Goal: Information Seeking & Learning: Check status

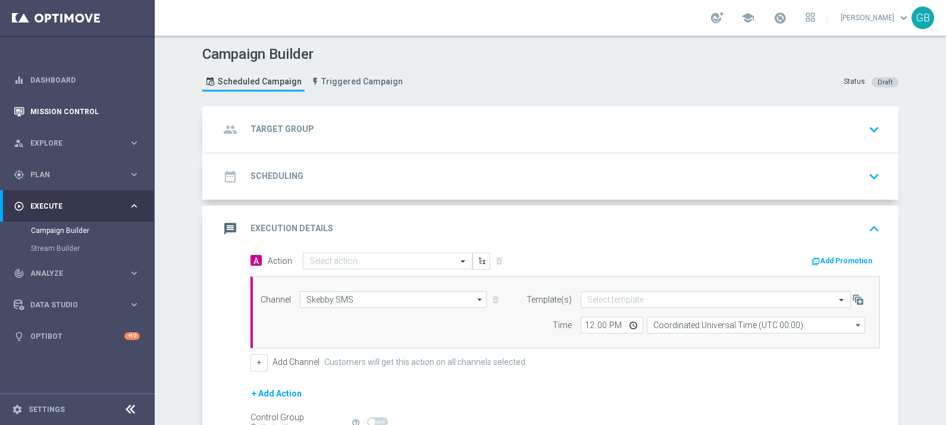
scroll to position [75, 0]
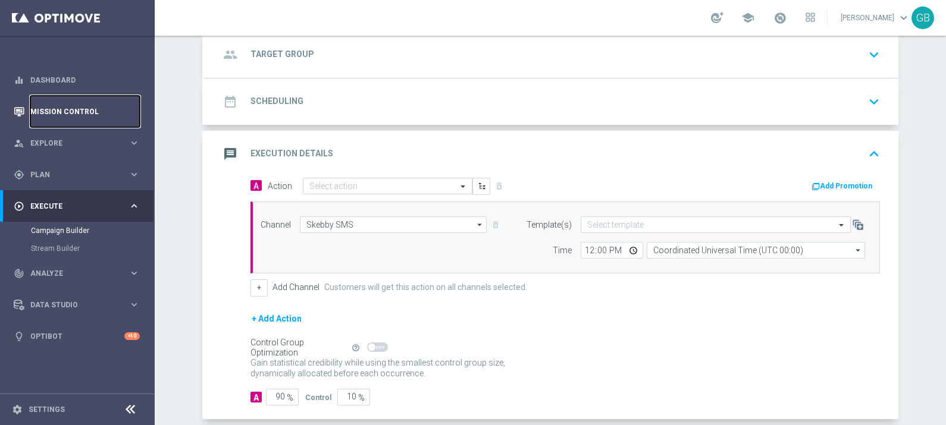
click at [42, 110] on link "Mission Control" at bounding box center [84, 112] width 109 height 32
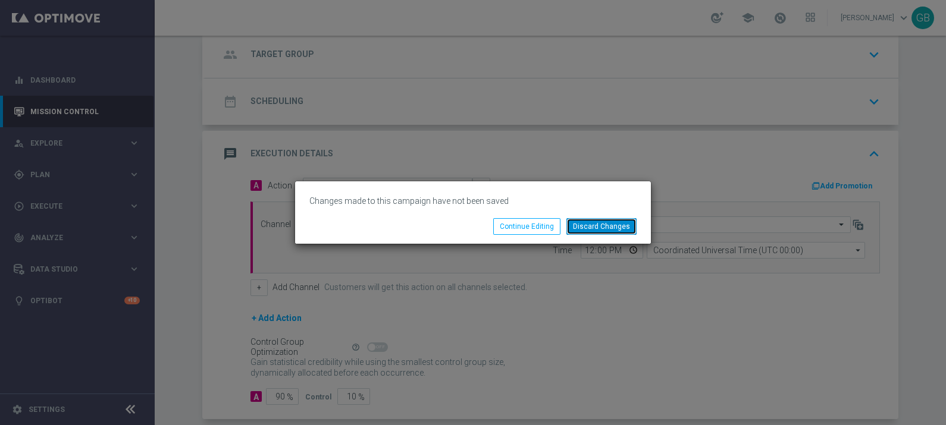
click at [607, 226] on button "Discard Changes" at bounding box center [601, 226] width 70 height 17
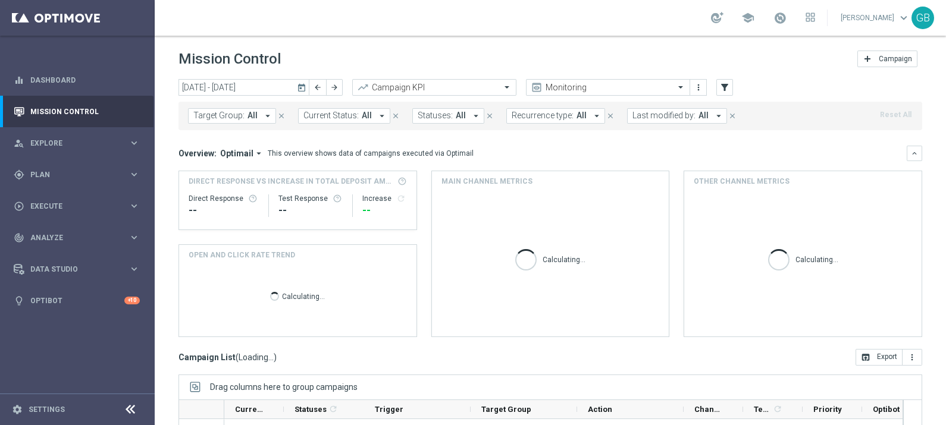
click at [698, 116] on span "All" at bounding box center [703, 116] width 10 height 10
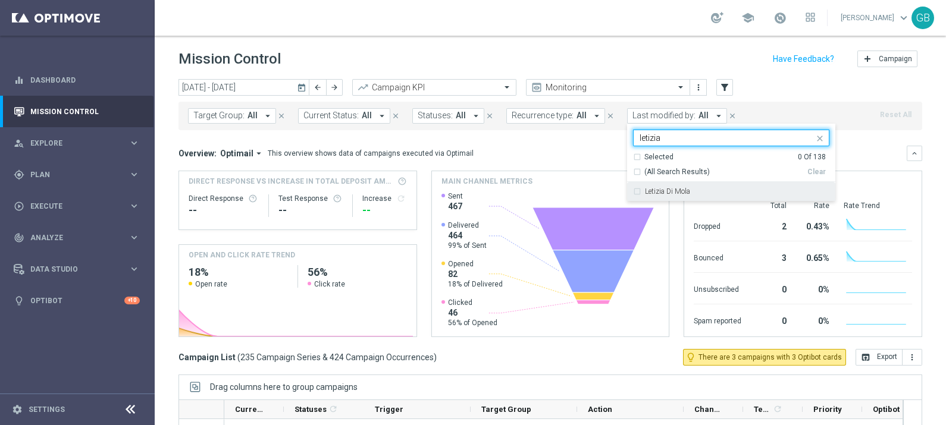
click at [675, 192] on label "Letizia Di Mola" at bounding box center [667, 191] width 45 height 7
type input "letizia"
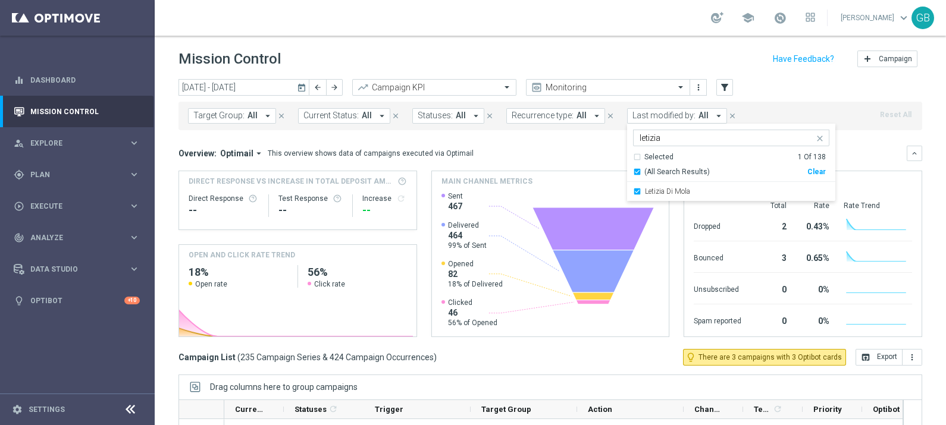
click at [572, 138] on mini-dashboard "Overview: Optimail arrow_drop_down This overview shows data of campaigns execut…" at bounding box center [550, 239] width 744 height 219
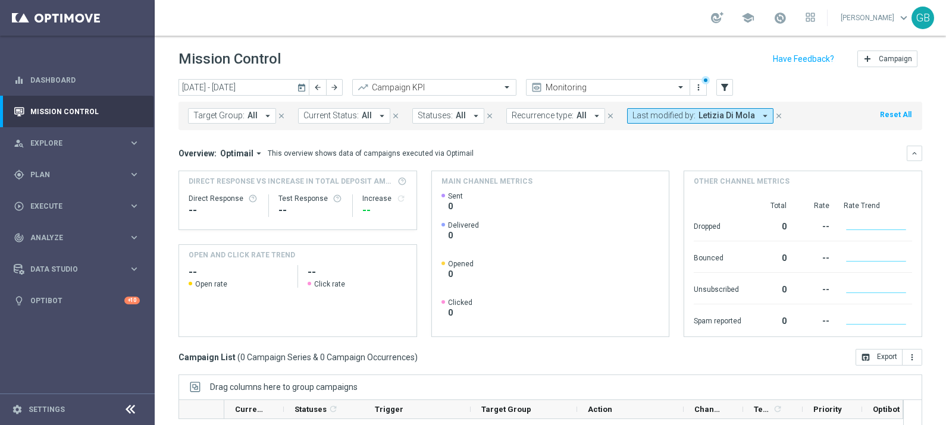
click at [300, 89] on icon "today" at bounding box center [302, 87] width 11 height 11
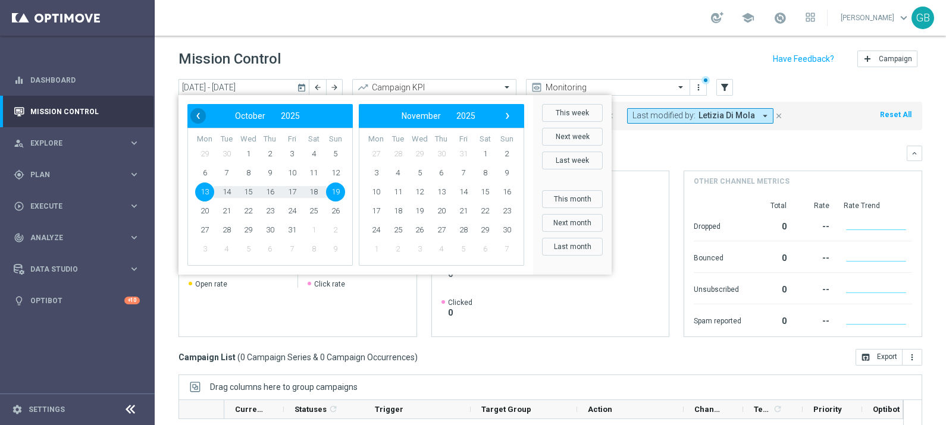
click at [195, 117] on span "‹" at bounding box center [197, 115] width 15 height 15
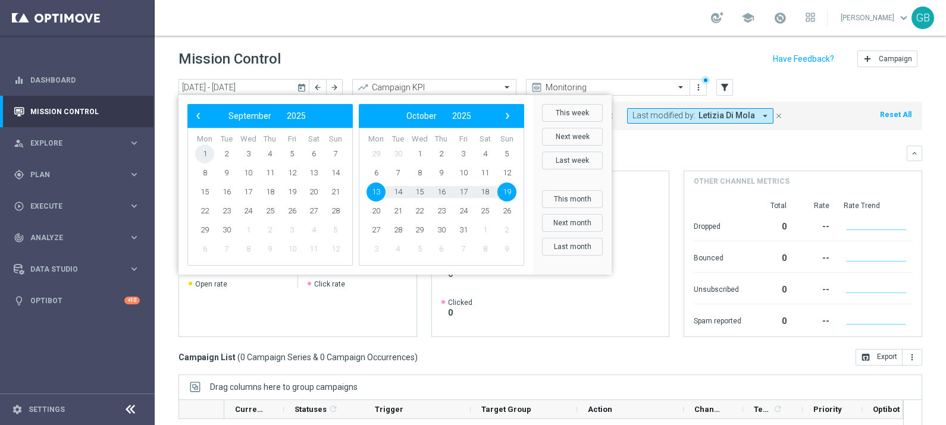
click at [208, 153] on span "1" at bounding box center [204, 154] width 19 height 19
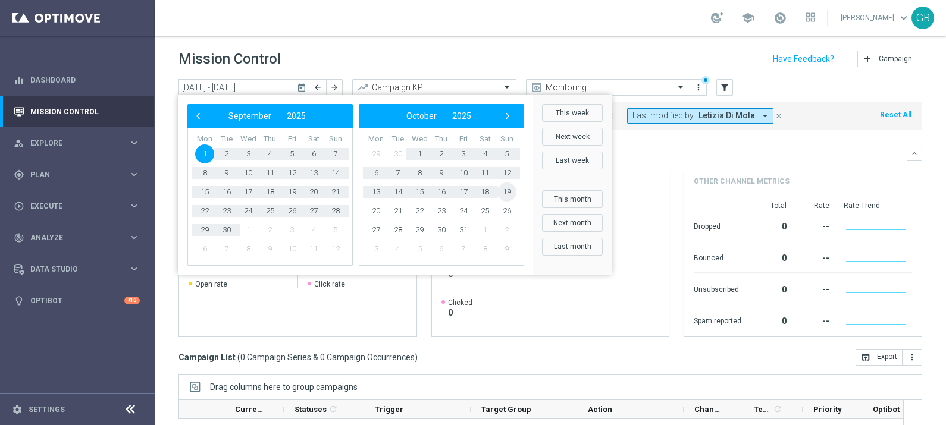
click at [504, 186] on span "19" at bounding box center [506, 192] width 19 height 19
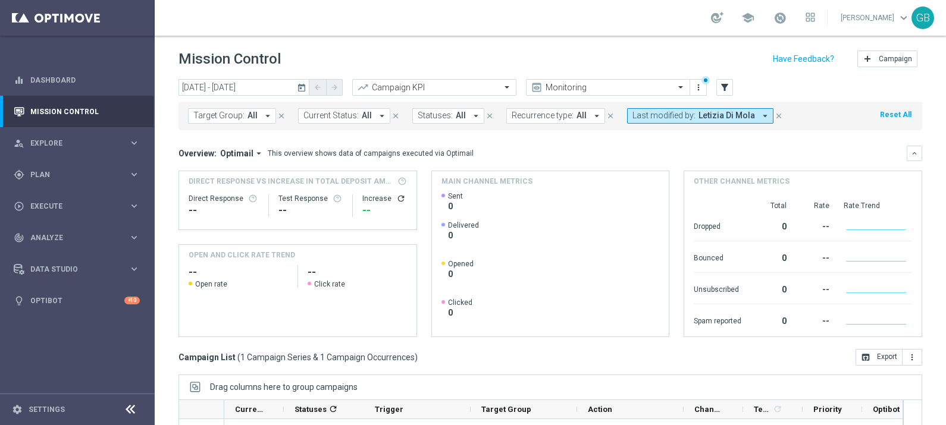
click at [300, 89] on icon "today" at bounding box center [302, 87] width 11 height 11
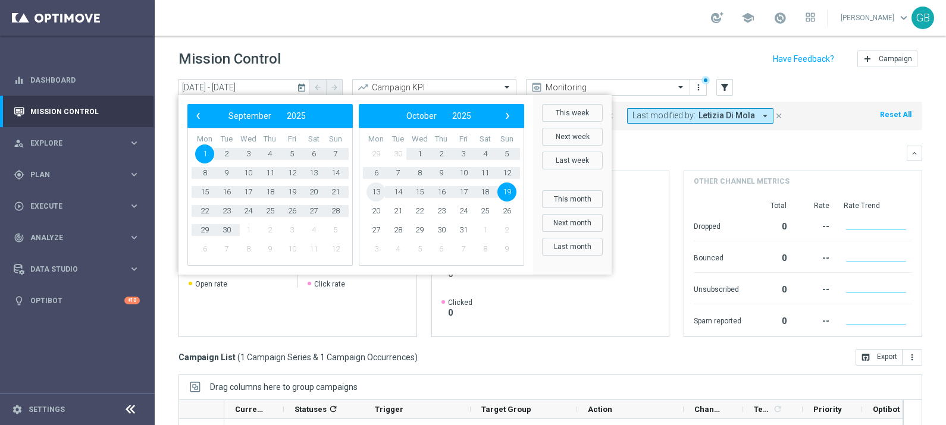
click at [372, 192] on span "13" at bounding box center [375, 192] width 19 height 19
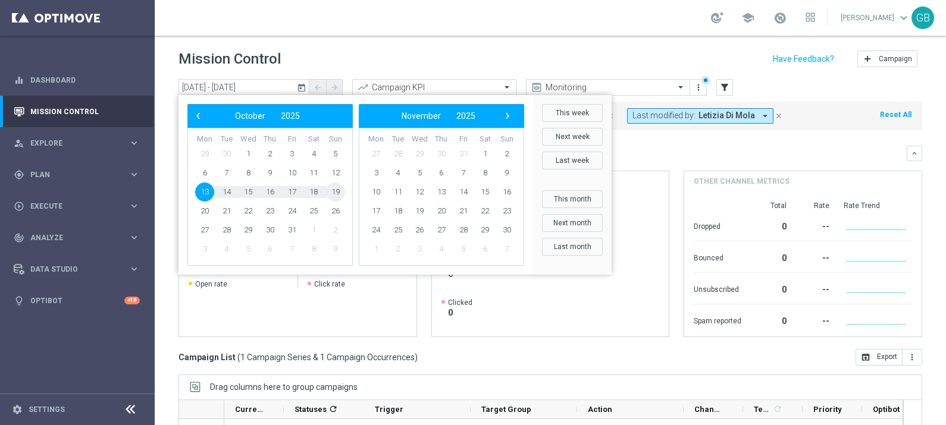
click at [335, 190] on span "19" at bounding box center [335, 192] width 19 height 19
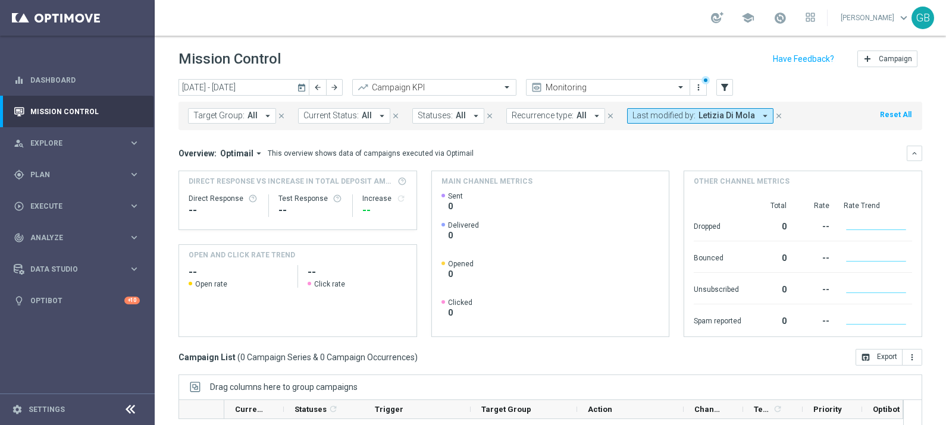
click at [302, 90] on icon "today" at bounding box center [302, 87] width 11 height 11
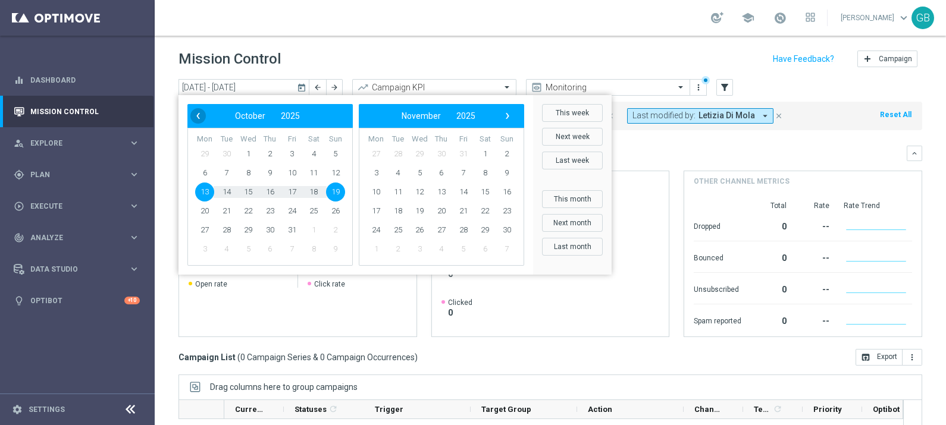
click at [195, 110] on span "‹" at bounding box center [197, 115] width 15 height 15
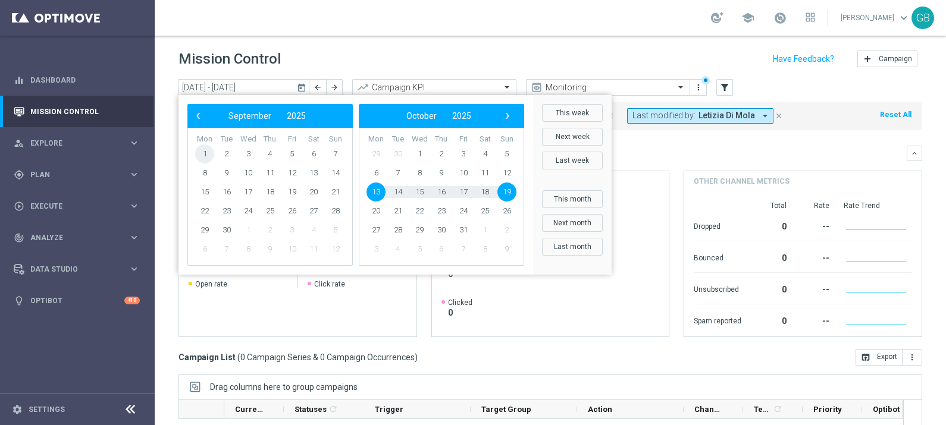
click at [203, 152] on span "1" at bounding box center [204, 154] width 19 height 19
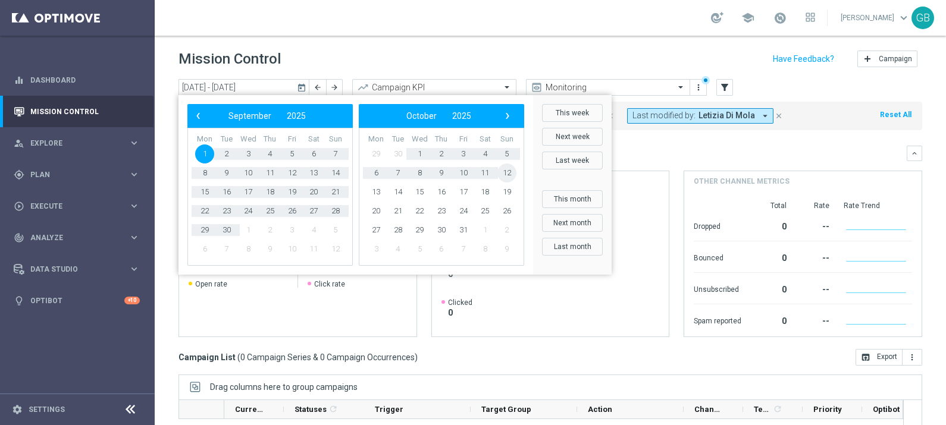
click at [509, 175] on span "12" at bounding box center [506, 173] width 19 height 19
type input "[DATE] - [DATE]"
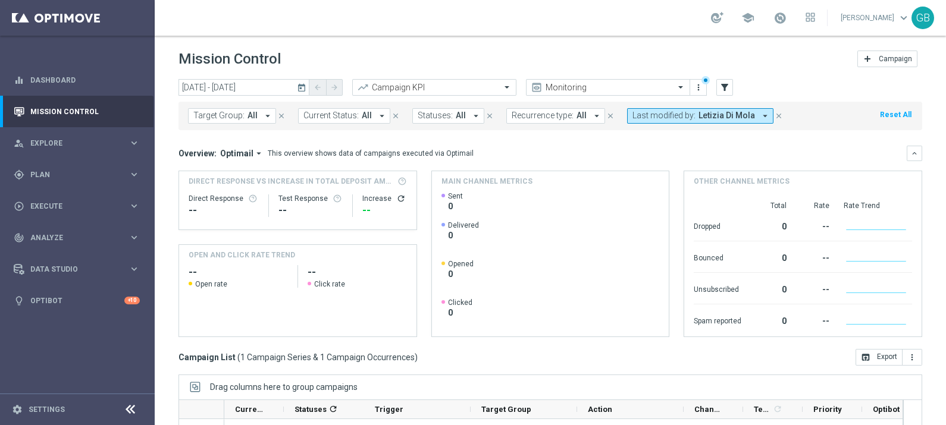
scroll to position [169, 0]
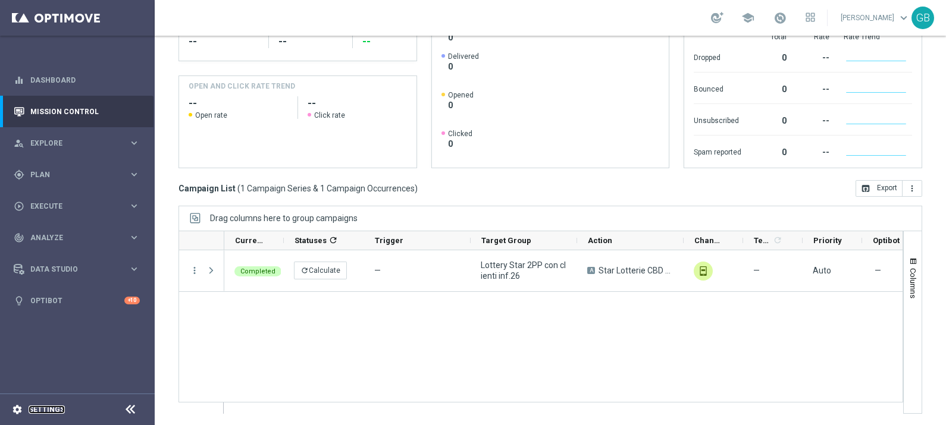
click at [51, 409] on link "Settings" at bounding box center [47, 409] width 36 height 7
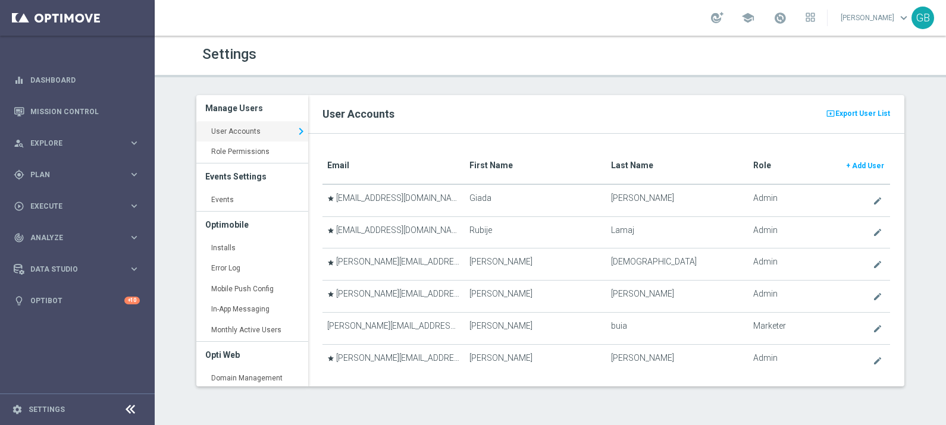
click at [799, 54] on div "Settings" at bounding box center [550, 54] width 714 height 23
